Goal: Task Accomplishment & Management: Use online tool/utility

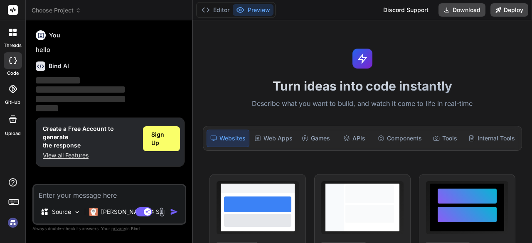
type textarea "x"
click at [108, 198] on textarea at bounding box center [109, 193] width 151 height 15
type textarea "s"
type textarea "x"
type textarea "sd"
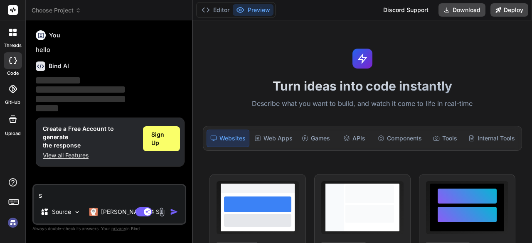
type textarea "x"
type textarea "sdf"
type textarea "x"
type textarea "sdfj"
type textarea "x"
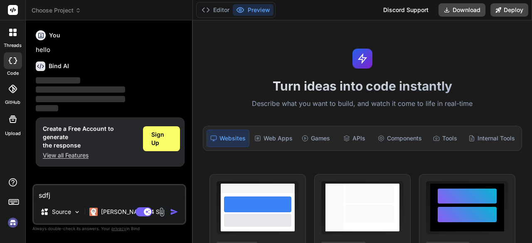
type textarea "sdfjk"
type textarea "x"
type textarea "sdfjks"
type textarea "x"
type textarea "sdfjksd"
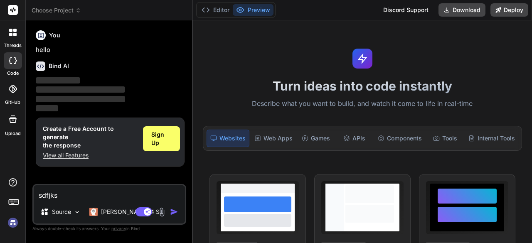
type textarea "x"
type textarea "sdfjksdkl"
type textarea "x"
type textarea "sdfjksdklf"
type textarea "x"
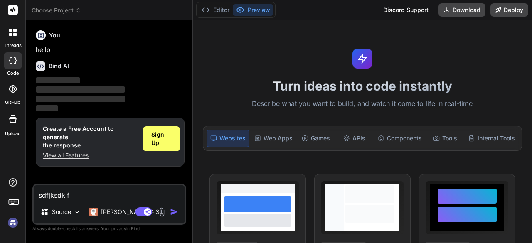
type textarea "sdfjksdkl"
type textarea "x"
type textarea "sdfjksdk"
type textarea "x"
type textarea "sdfjksd"
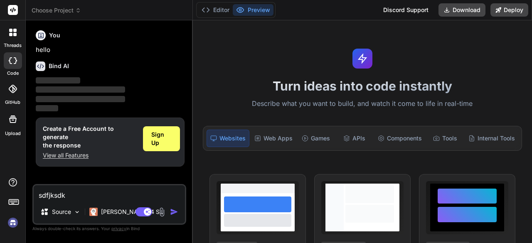
type textarea "x"
type textarea "sdfjks"
type textarea "x"
type textarea "sdfjk"
type textarea "x"
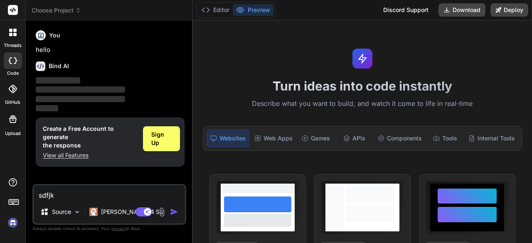
type textarea "sdfj"
type textarea "x"
type textarea "sdf"
type textarea "x"
type textarea "sd"
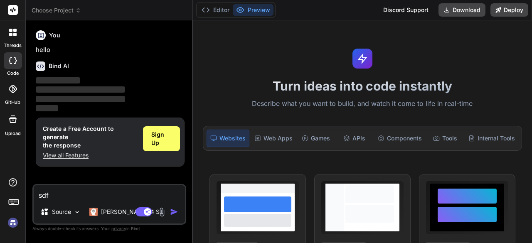
type textarea "x"
type textarea "s"
type textarea "x"
type textarea "d"
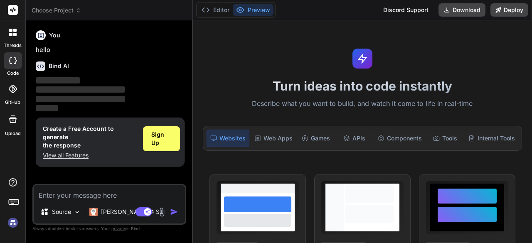
type textarea "x"
type textarea "dk"
type textarea "x"
type textarea "dkj"
type textarea "x"
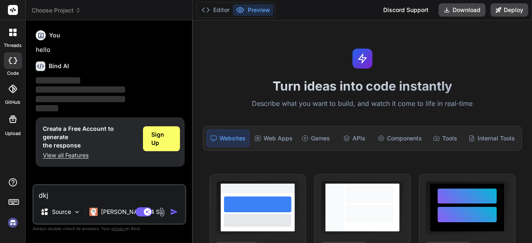
type textarea "dkjf"
type textarea "x"
type textarea "dkjfds"
type textarea "x"
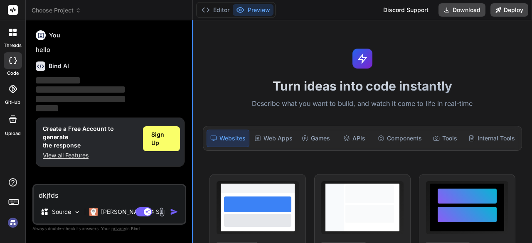
type textarea "dkjfds"
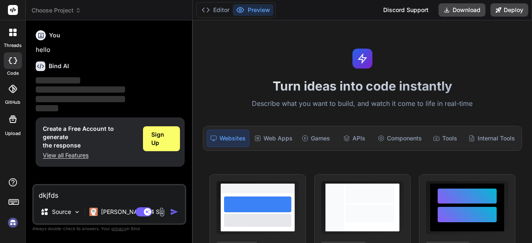
type textarea "x"
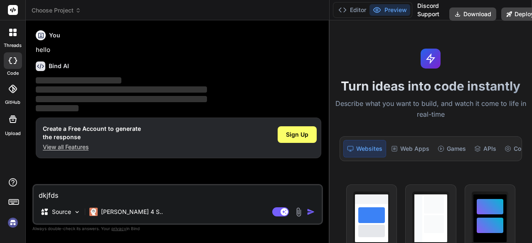
drag, startPoint x: 192, startPoint y: 70, endPoint x: 375, endPoint y: 83, distance: 183.5
click at [375, 83] on div "Choose Project Created with Pixso. Bind AI Web Search Created with Pixso. Code …" at bounding box center [279, 121] width 507 height 243
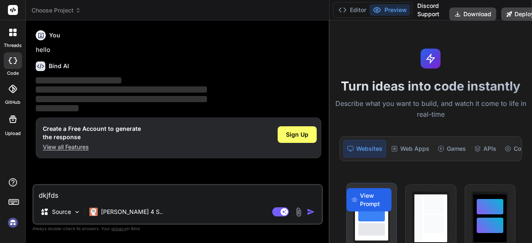
click at [383, 207] on span "View Prompt" at bounding box center [373, 200] width 27 height 17
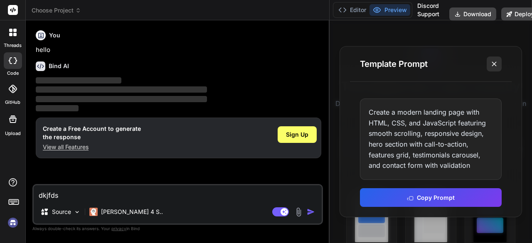
click at [497, 63] on line at bounding box center [494, 64] width 4 height 4
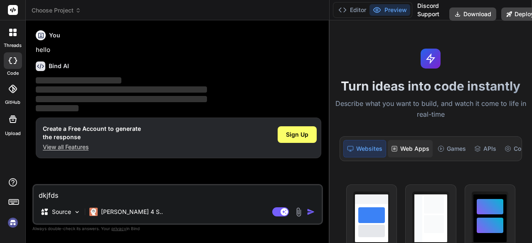
click at [407, 146] on div "Web Apps" at bounding box center [410, 148] width 45 height 17
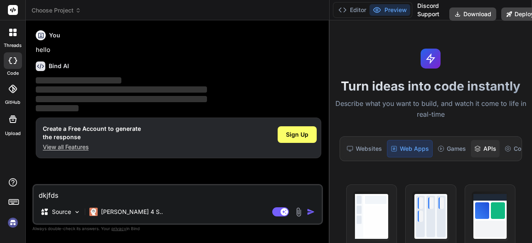
click at [488, 148] on div "APIs" at bounding box center [485, 148] width 29 height 17
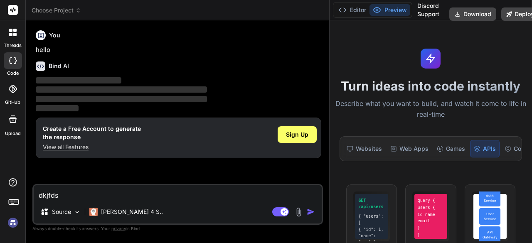
drag, startPoint x: 130, startPoint y: 193, endPoint x: 0, endPoint y: 205, distance: 130.3
click at [0, 205] on div "threads code GitHub Upload Choose Project Created with Pixso. Bind AI Web Searc…" at bounding box center [266, 121] width 532 height 243
type textarea "x"
type textarea "h"
type textarea "x"
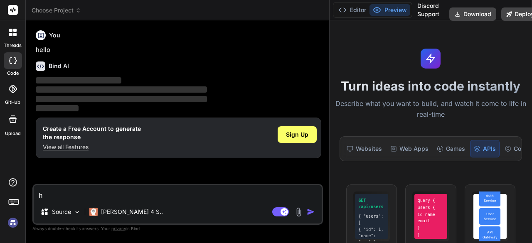
type textarea "hi"
type textarea "x"
type textarea "hi"
click at [313, 211] on img "button" at bounding box center [311, 212] width 8 height 8
